Goal: Information Seeking & Learning: Learn about a topic

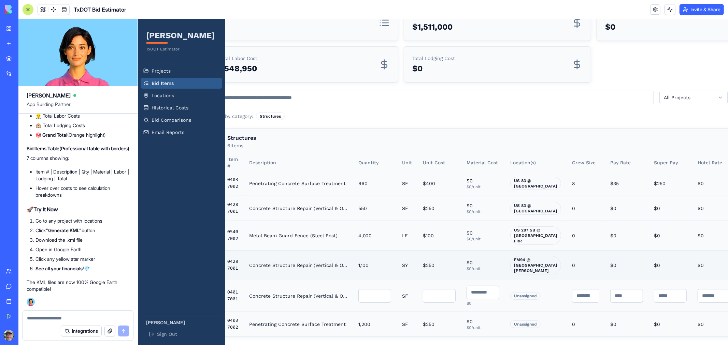
click at [299, 250] on td "Concrete Structure Repair (Vertical & Overhead)" at bounding box center [297, 265] width 109 height 30
click at [167, 93] on span "Locations" at bounding box center [162, 95] width 23 height 7
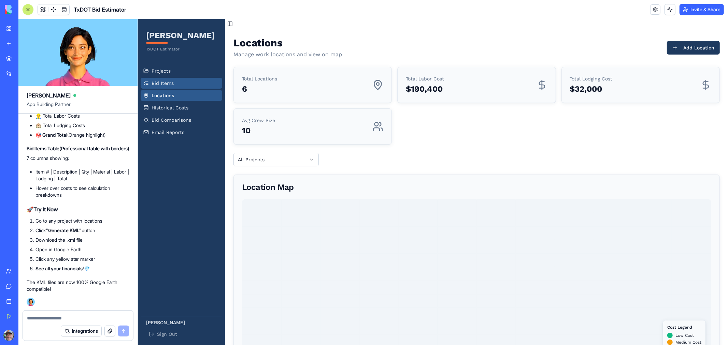
click at [156, 84] on span "Bid Items" at bounding box center [162, 83] width 22 height 7
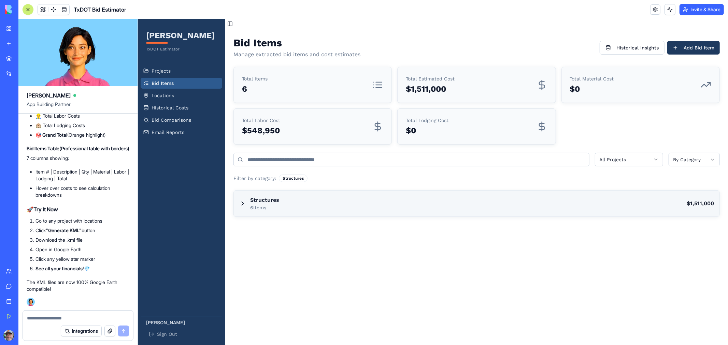
click at [323, 202] on div "Structures 6 items $1,511,000" at bounding box center [476, 203] width 486 height 26
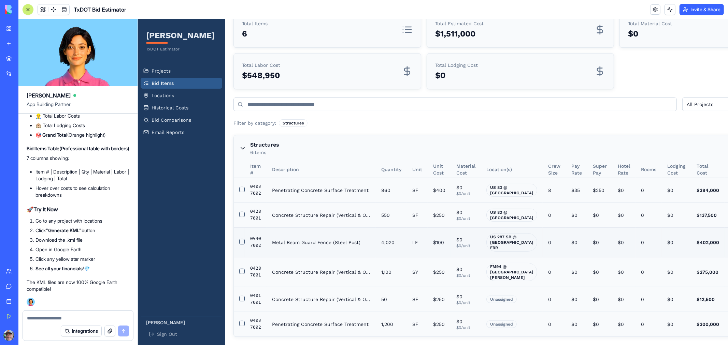
scroll to position [77, 0]
click at [172, 73] on link "Projects" at bounding box center [181, 70] width 82 height 11
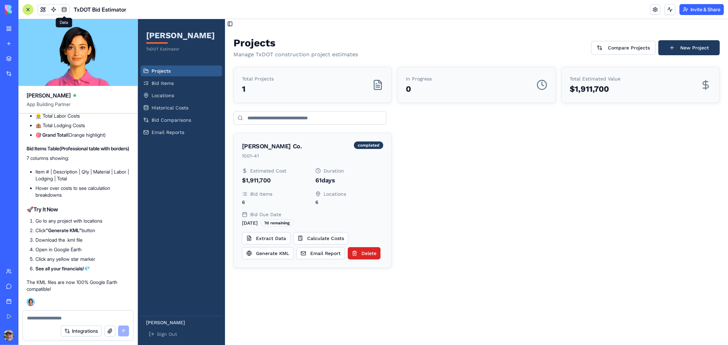
click at [61, 6] on link at bounding box center [64, 9] width 10 height 10
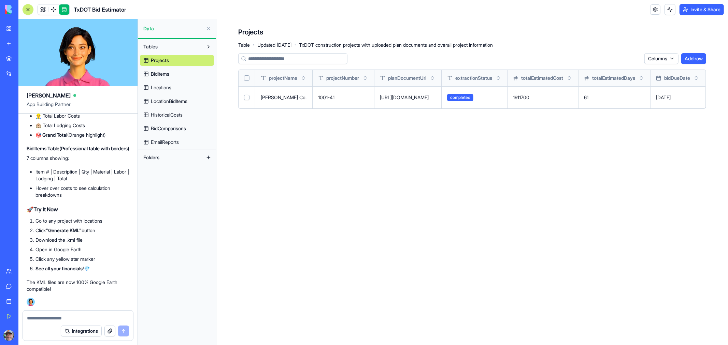
click at [160, 73] on span "BidItems" at bounding box center [160, 74] width 18 height 7
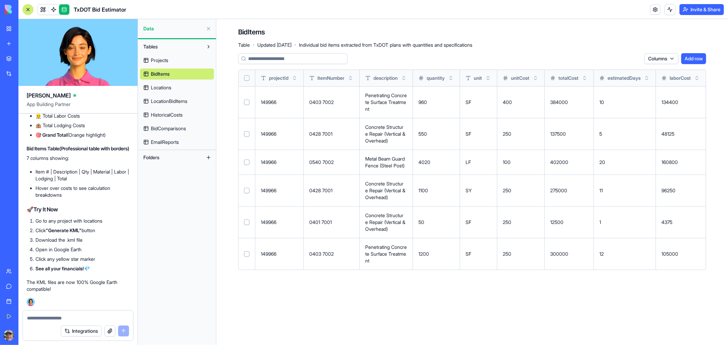
click at [661, 59] on html "My Workspace New app Marketplace Integrations Recent Inventory Manager [PERSON_…" at bounding box center [364, 172] width 728 height 345
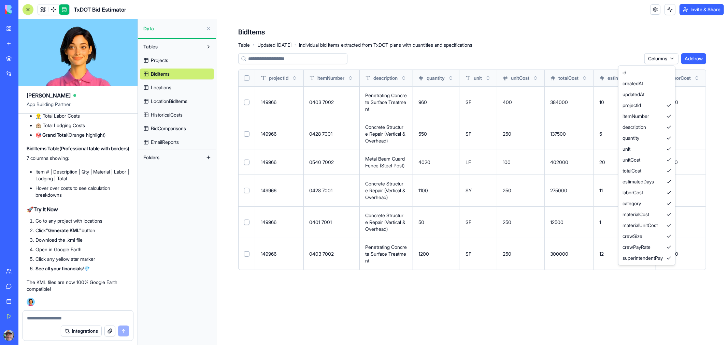
click at [615, 293] on html "My Workspace New app Marketplace Integrations Recent Inventory Manager [PERSON_…" at bounding box center [364, 172] width 728 height 345
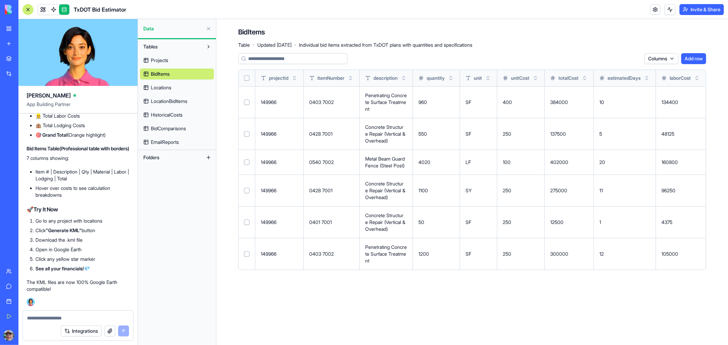
click at [158, 88] on span "Locations" at bounding box center [161, 87] width 20 height 7
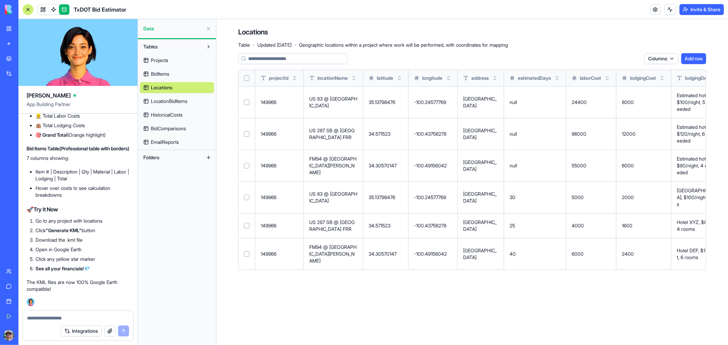
click at [183, 99] on span "LocationBidItems" at bounding box center [169, 101] width 37 height 7
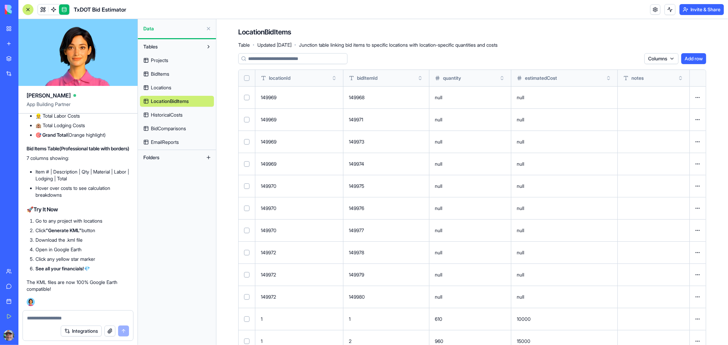
click at [171, 116] on span "HistoricalCosts" at bounding box center [167, 115] width 32 height 7
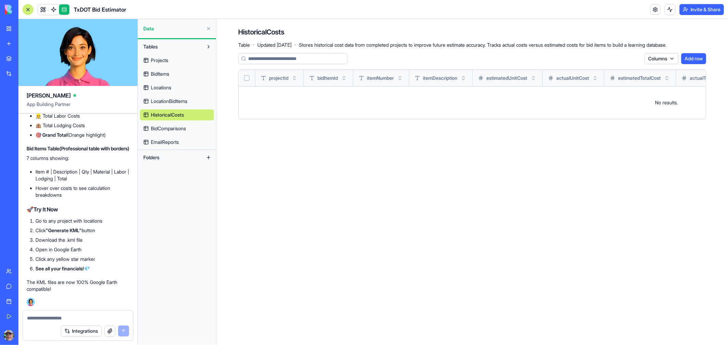
click at [172, 127] on span "BidComparisons" at bounding box center [168, 128] width 35 height 7
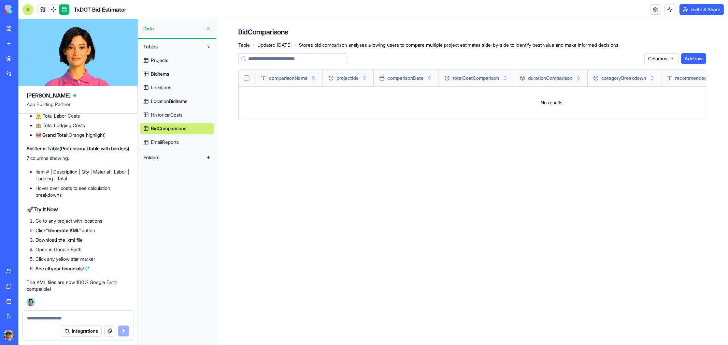
click at [176, 144] on span "EmailReports" at bounding box center [165, 142] width 28 height 7
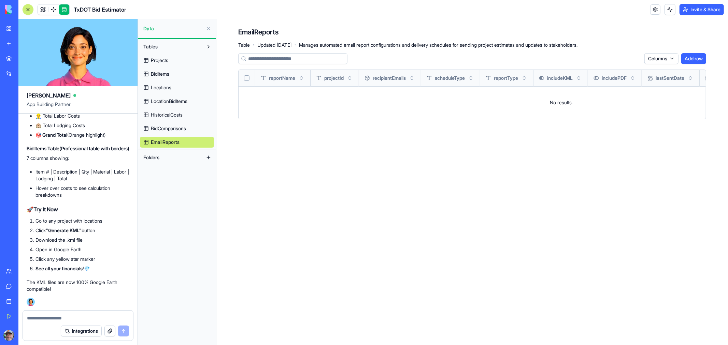
click at [210, 26] on button at bounding box center [208, 28] width 11 height 11
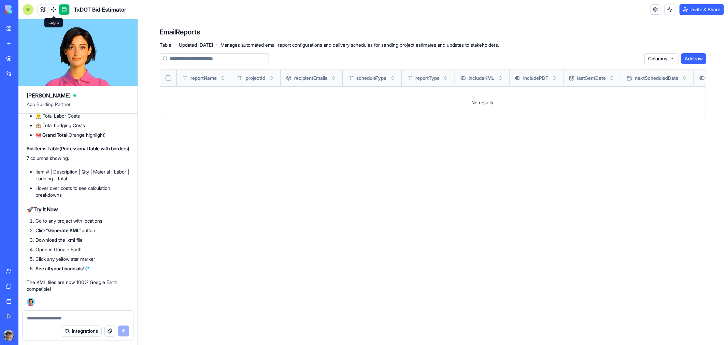
click at [53, 9] on link at bounding box center [53, 9] width 10 height 10
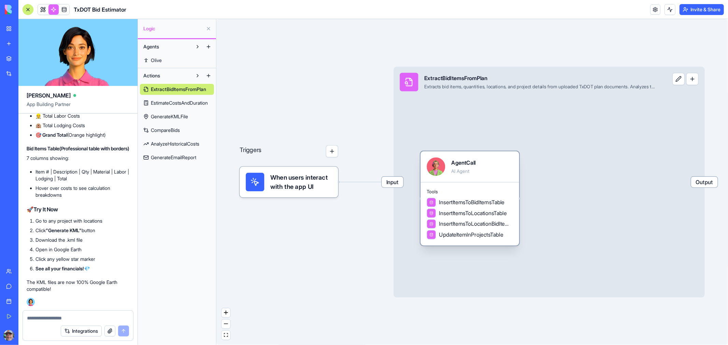
click at [462, 167] on div "AgentCall AI Agent" at bounding box center [463, 167] width 24 height 18
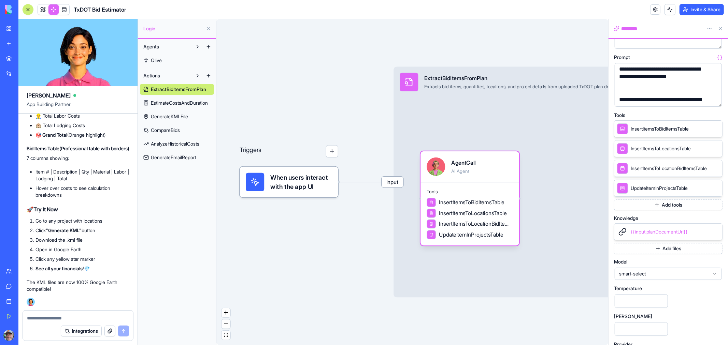
scroll to position [399, 0]
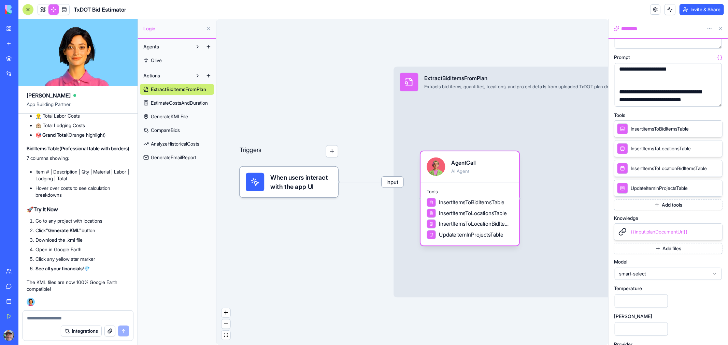
click at [664, 205] on button "Add tools" at bounding box center [668, 205] width 109 height 11
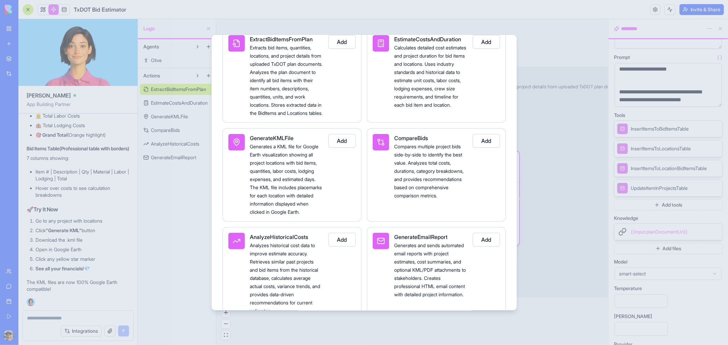
scroll to position [114, 0]
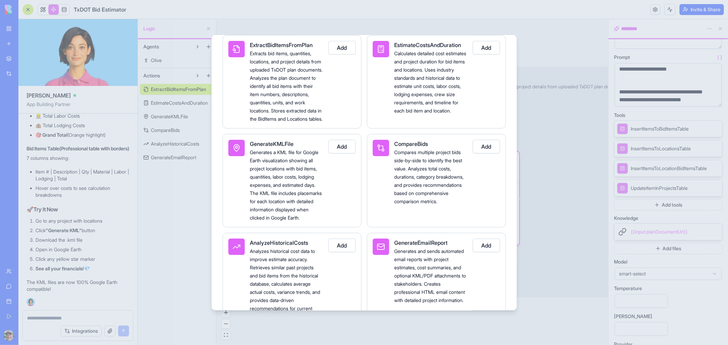
click at [341, 154] on button "Add" at bounding box center [341, 147] width 27 height 14
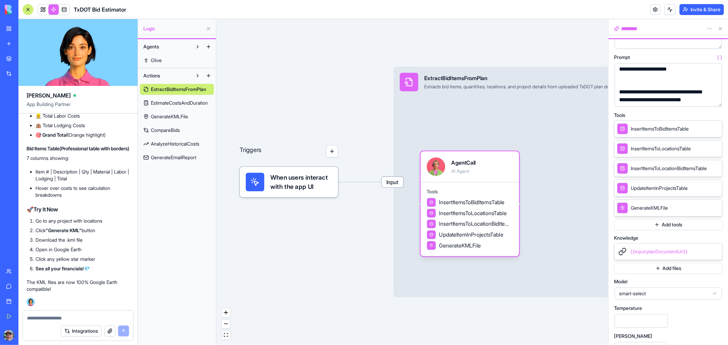
click at [152, 56] on link "Olive" at bounding box center [177, 60] width 74 height 11
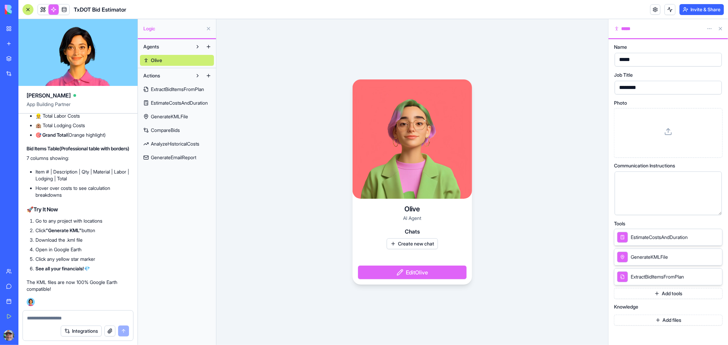
click at [419, 247] on button "Create new chat" at bounding box center [412, 244] width 51 height 11
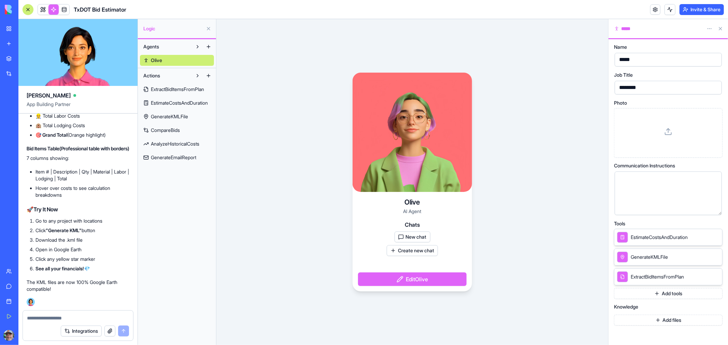
click at [417, 237] on button "New chat" at bounding box center [412, 237] width 36 height 11
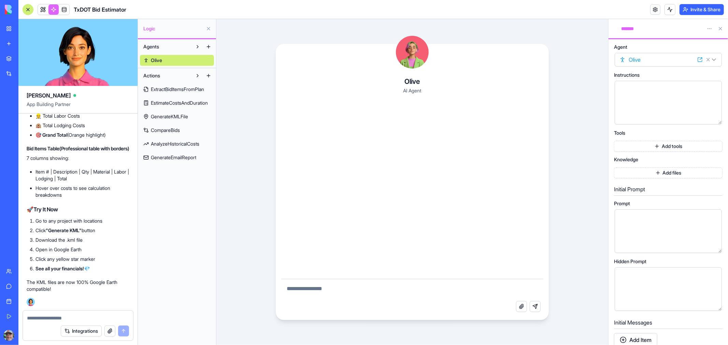
click at [318, 288] on textarea at bounding box center [412, 290] width 262 height 22
type textarea "**********"
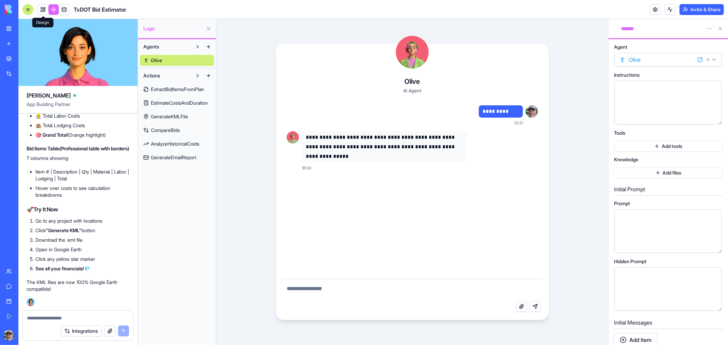
click at [42, 9] on link at bounding box center [43, 9] width 10 height 10
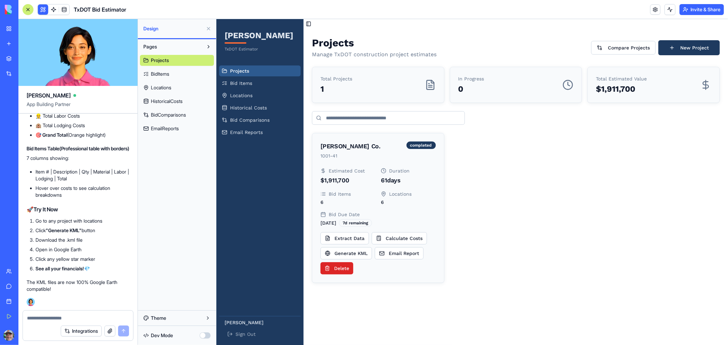
click at [161, 74] on span "BidItems" at bounding box center [160, 74] width 18 height 7
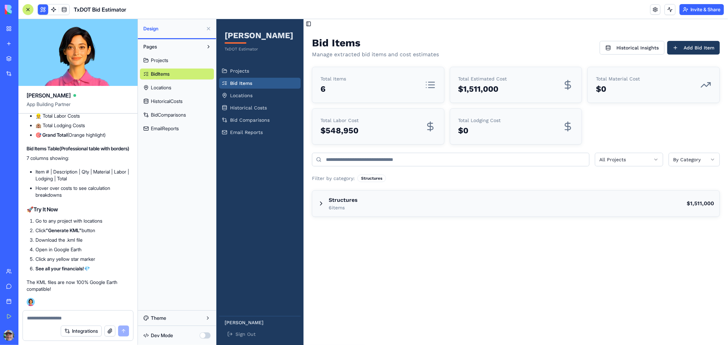
click at [164, 87] on span "Locations" at bounding box center [161, 87] width 20 height 7
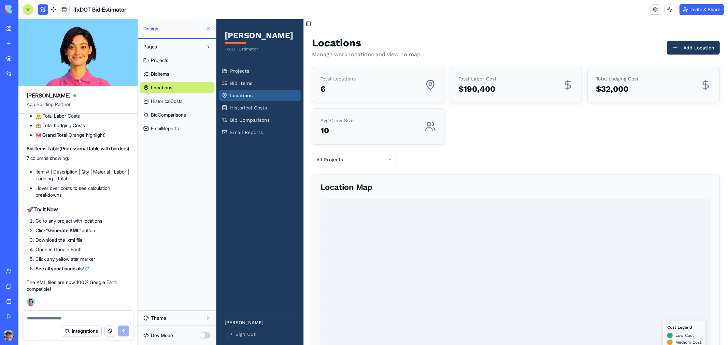
click at [171, 104] on span "HistoricalCosts" at bounding box center [167, 101] width 32 height 7
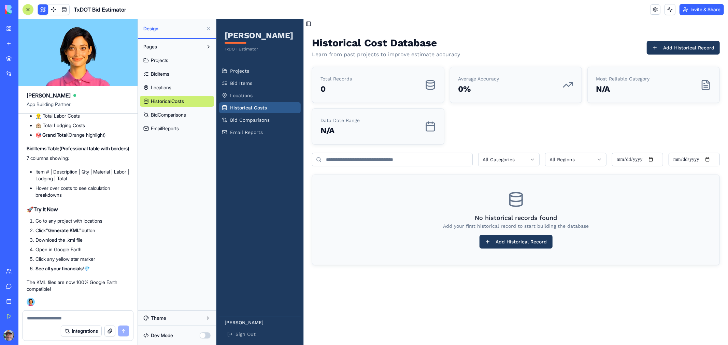
click at [173, 118] on span "BidComparisons" at bounding box center [168, 115] width 35 height 7
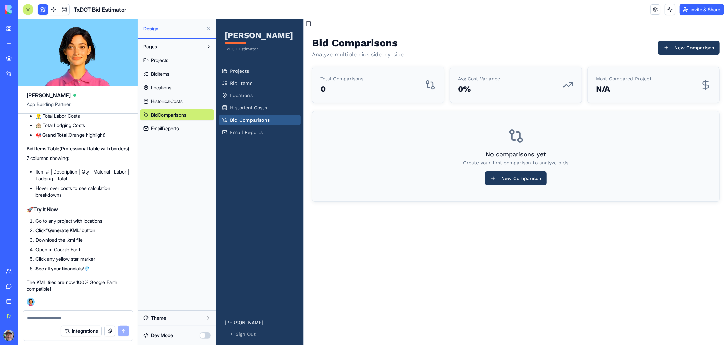
click at [169, 128] on span "EmailReports" at bounding box center [165, 128] width 28 height 7
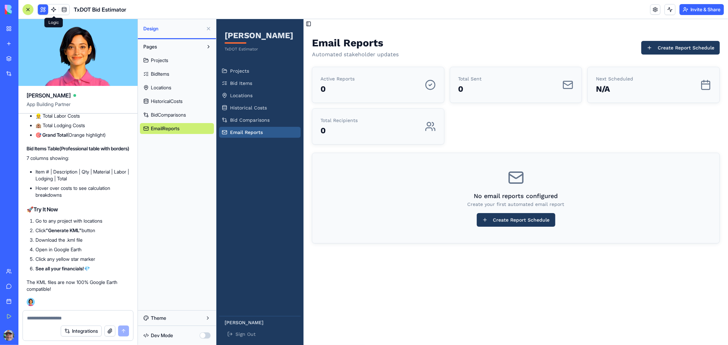
click at [53, 9] on link at bounding box center [53, 9] width 10 height 10
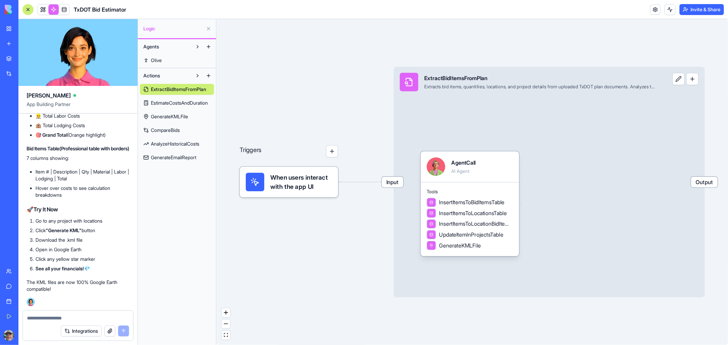
click at [29, 8] on div at bounding box center [27, 9] width 5 height 5
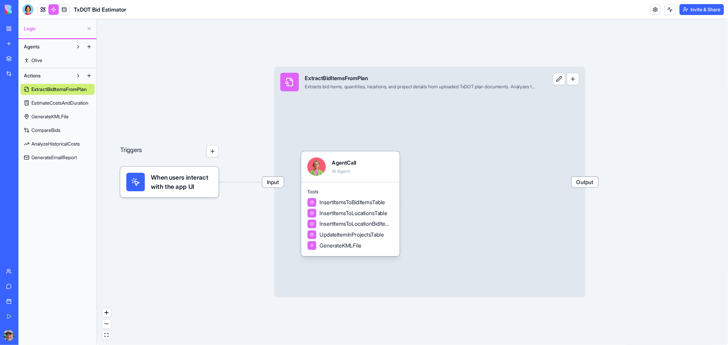
click at [90, 29] on button at bounding box center [89, 28] width 11 height 11
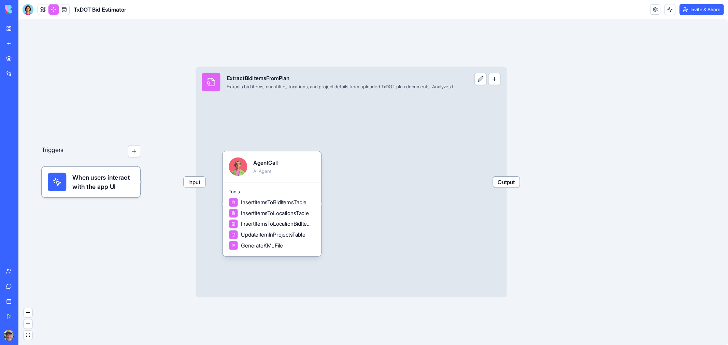
click at [53, 10] on link at bounding box center [53, 9] width 10 height 10
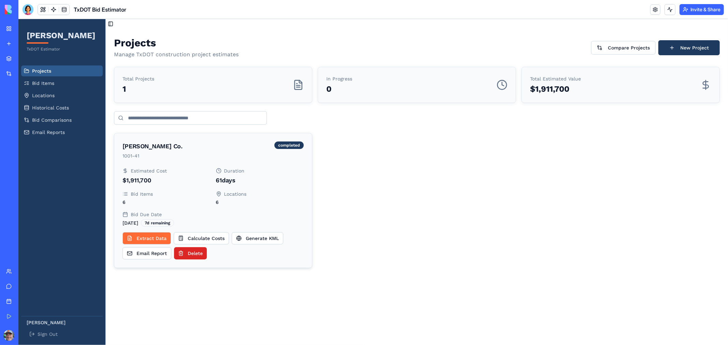
click at [162, 241] on button "Extract Data" at bounding box center [146, 238] width 48 height 12
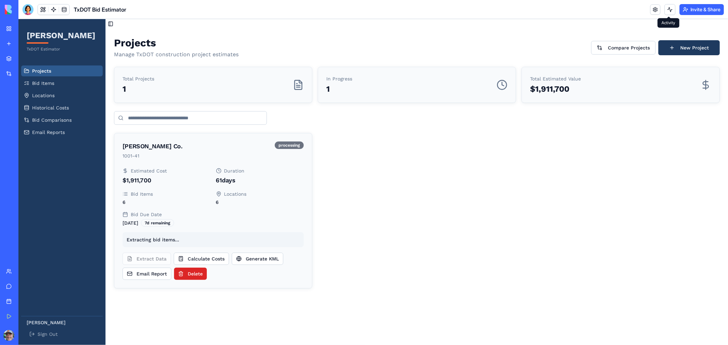
click at [668, 10] on button at bounding box center [669, 9] width 11 height 11
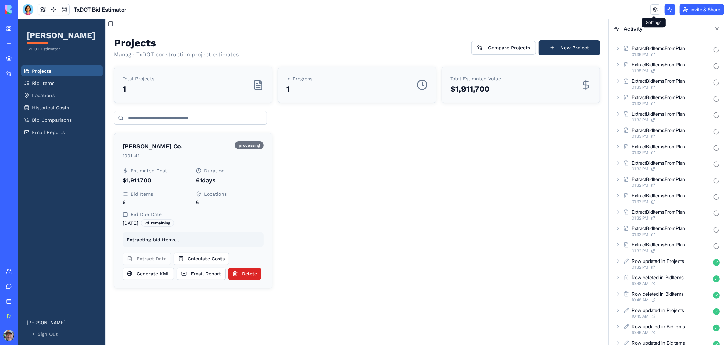
click at [654, 11] on link at bounding box center [655, 9] width 10 height 10
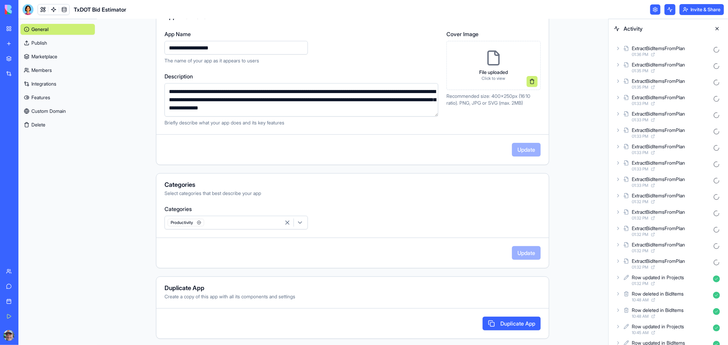
scroll to position [78, 0]
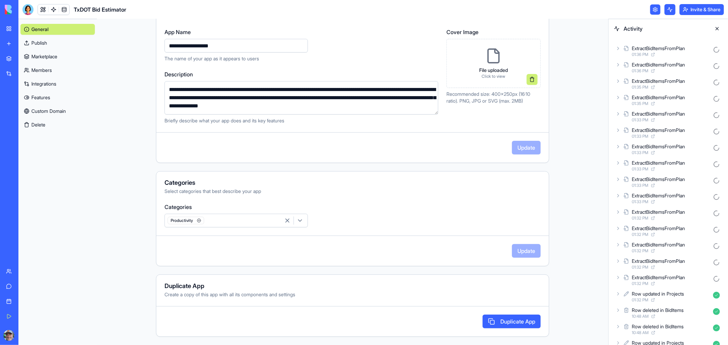
click at [5, 168] on div "Marketplace Integrations Recent Inventory Manager [PERSON_NAME] TxDOT Portal Tx…" at bounding box center [9, 158] width 14 height 212
click at [25, 28] on div "My Workspace" at bounding box center [20, 28] width 9 height 7
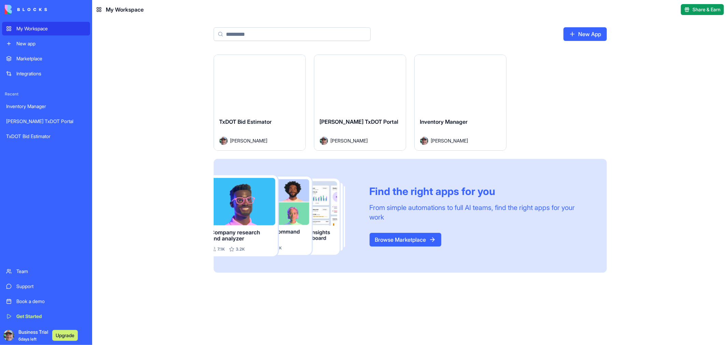
click at [401, 240] on link "Browse Marketplace" at bounding box center [406, 240] width 72 height 14
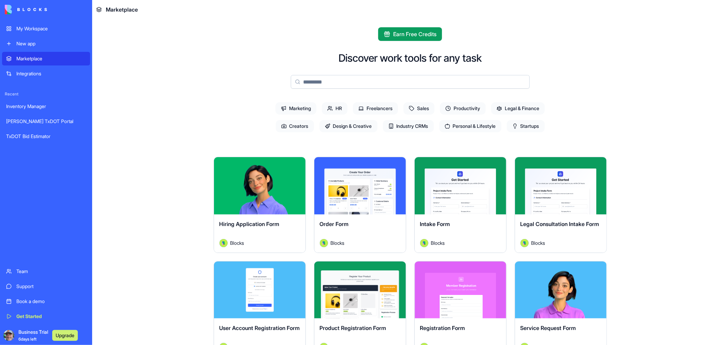
click at [331, 80] on input at bounding box center [410, 82] width 239 height 14
type input "*"
click at [261, 188] on button "Explore" at bounding box center [259, 186] width 51 height 14
click at [387, 38] on button "Earn Free Credits" at bounding box center [410, 34] width 64 height 14
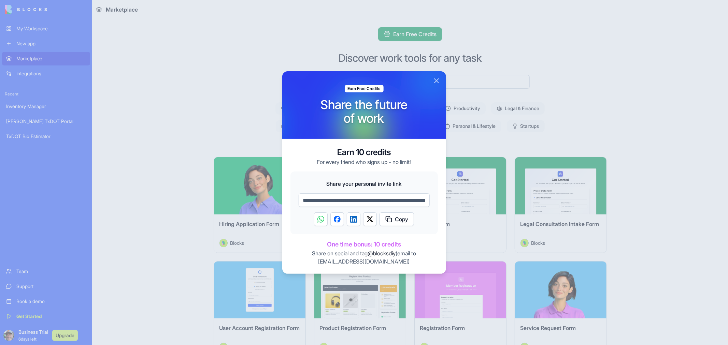
click at [438, 81] on button "Close" at bounding box center [436, 81] width 8 height 8
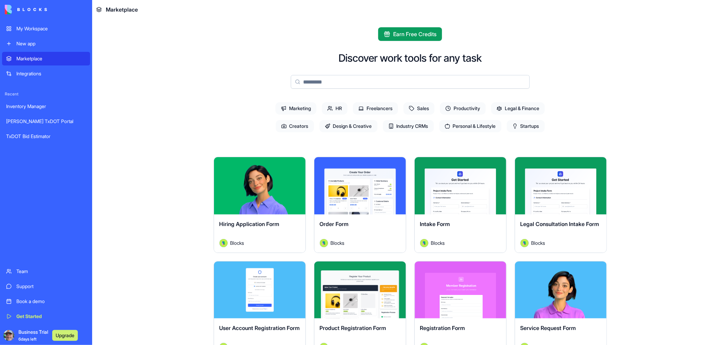
click at [365, 80] on input at bounding box center [410, 82] width 239 height 14
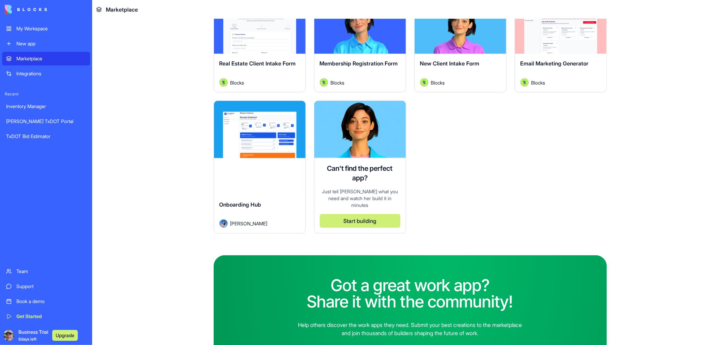
scroll to position [265, 0]
type input "**********"
click at [252, 131] on button "Explore" at bounding box center [259, 130] width 51 height 14
